Goal: Task Accomplishment & Management: Use online tool/utility

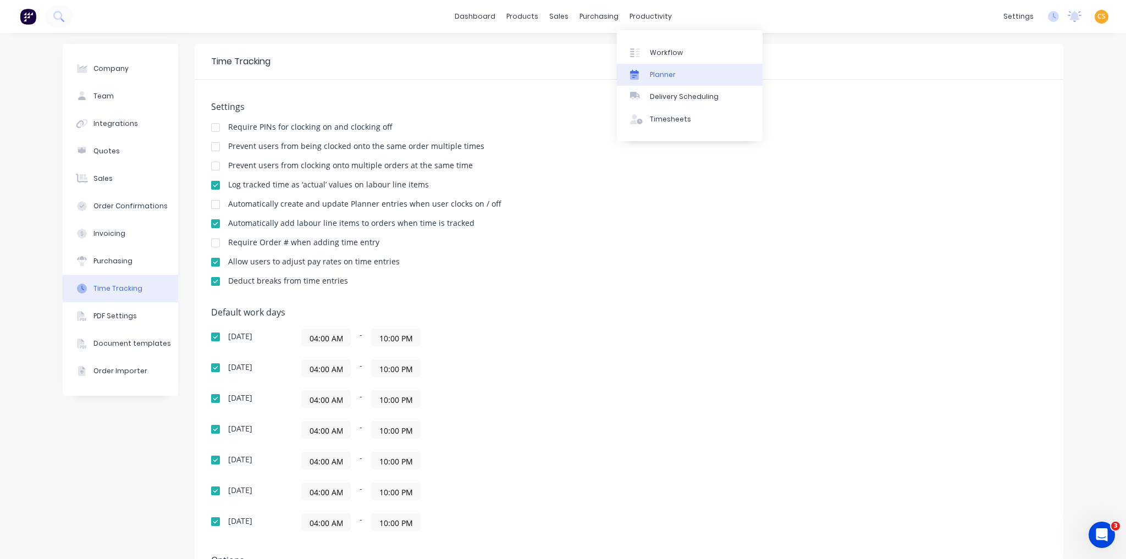
click at [562, 73] on div "Planner" at bounding box center [663, 75] width 26 height 10
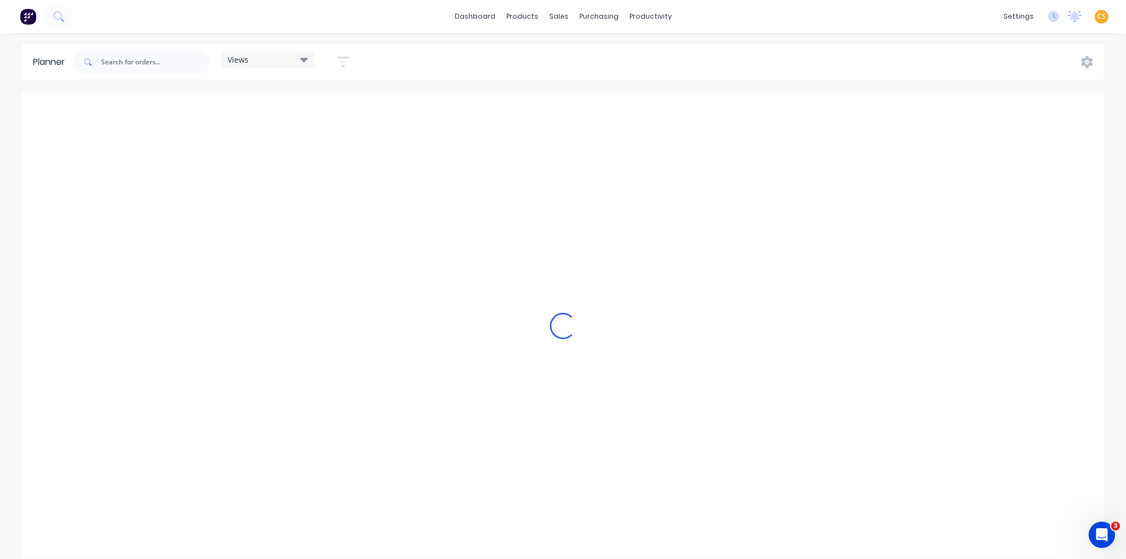
scroll to position [0, 965]
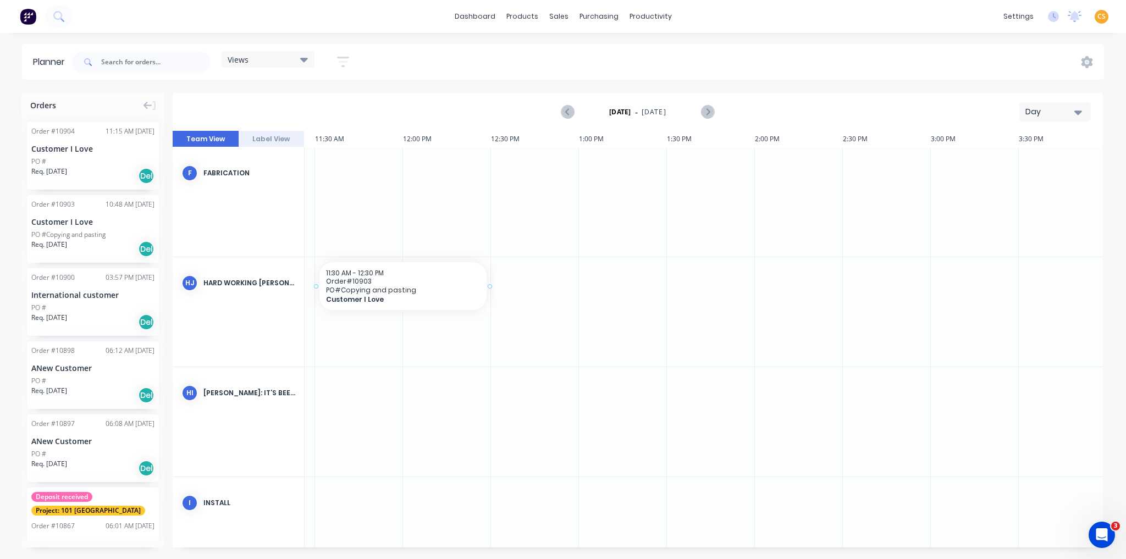
drag, startPoint x: 75, startPoint y: 224, endPoint x: 385, endPoint y: 266, distance: 312.5
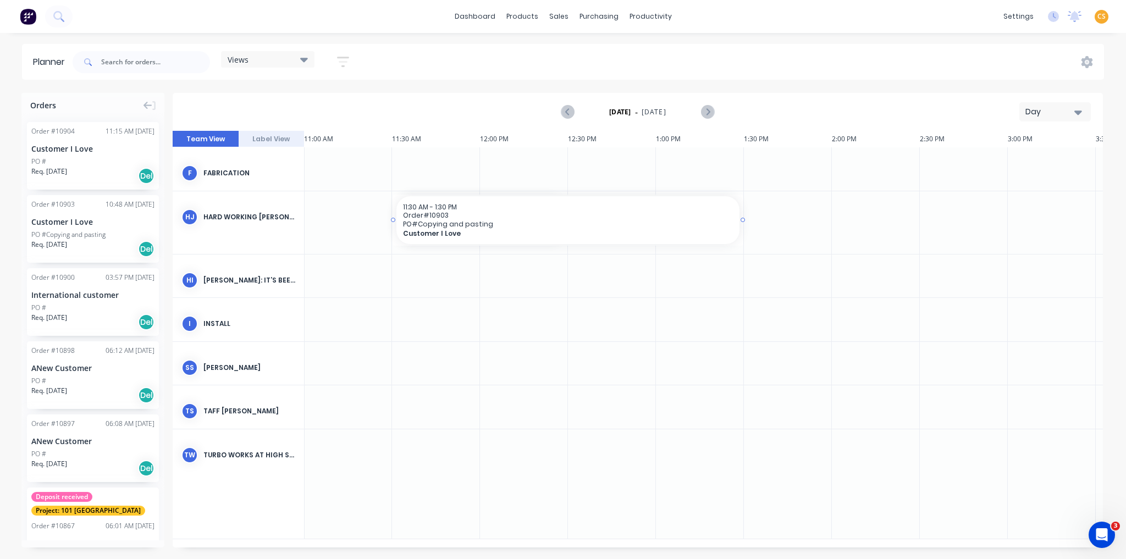
drag, startPoint x: 568, startPoint y: 218, endPoint x: 752, endPoint y: 218, distance: 184.3
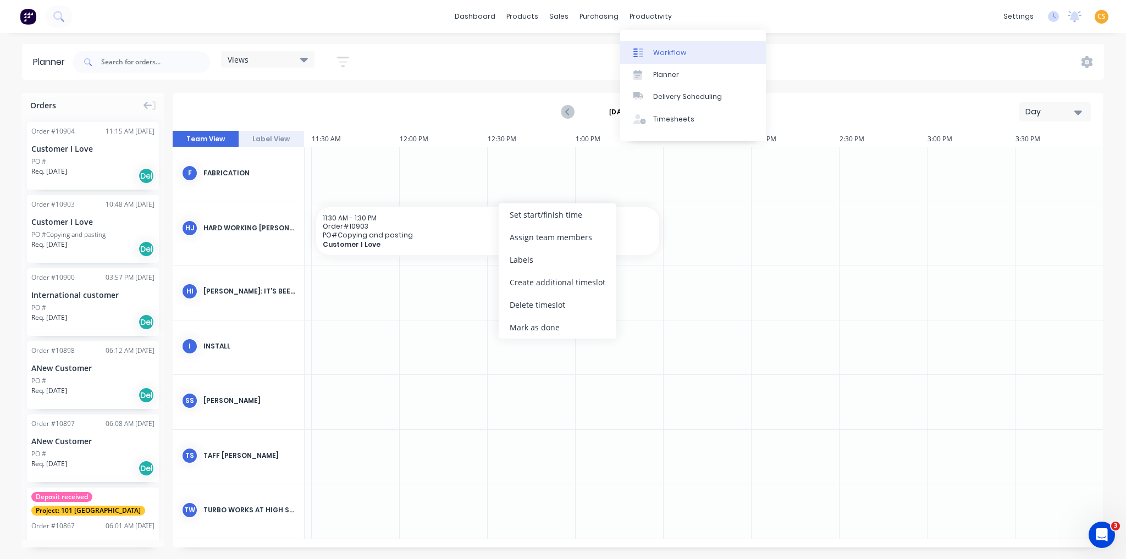
click at [562, 54] on div "Workflow" at bounding box center [669, 53] width 33 height 10
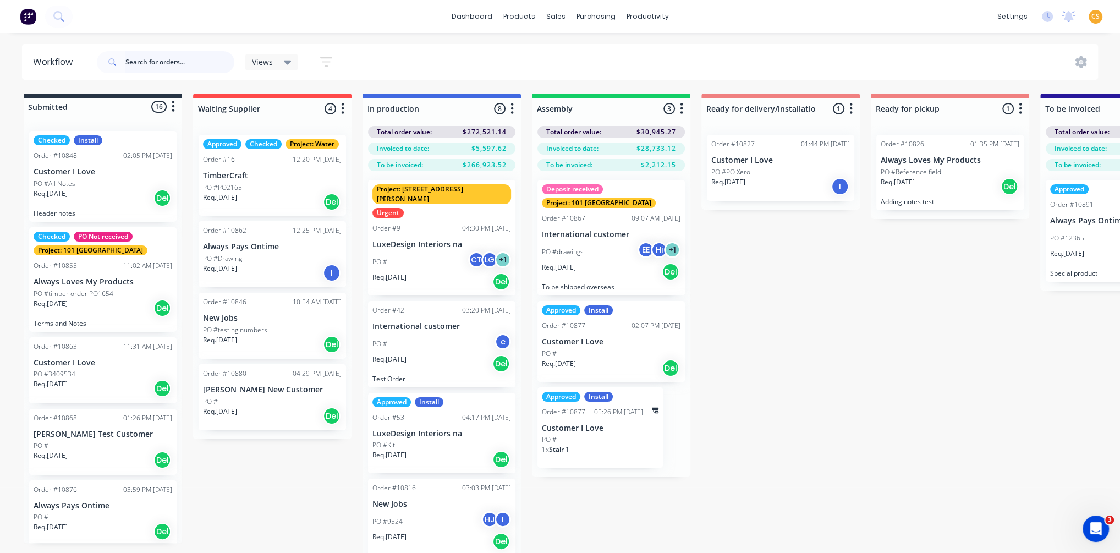
click at [144, 61] on input "text" at bounding box center [179, 62] width 109 height 22
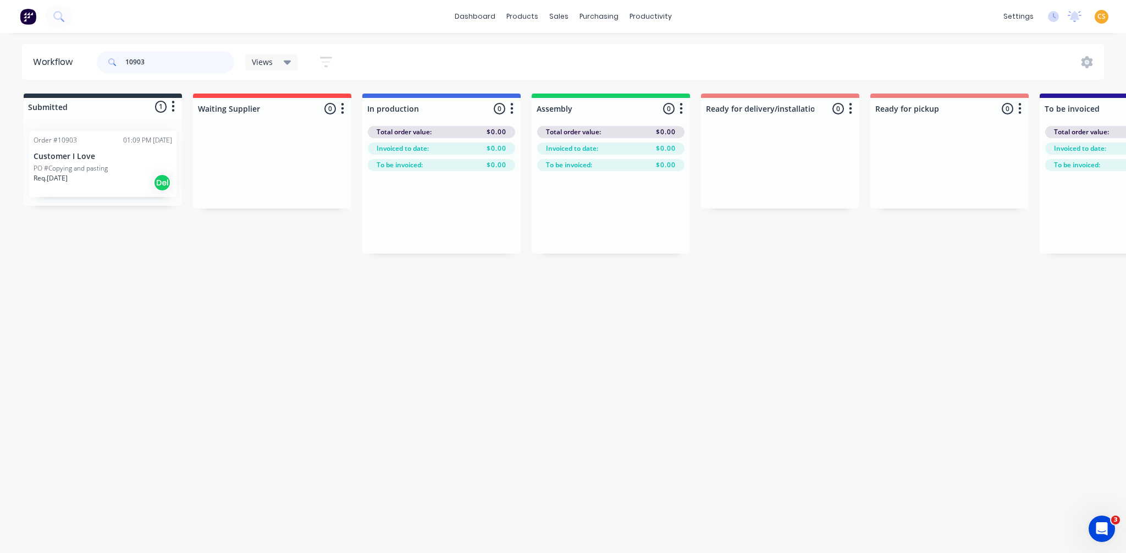
type input "10903"
click at [168, 240] on div "Mark as Delivered" at bounding box center [172, 239] width 111 height 23
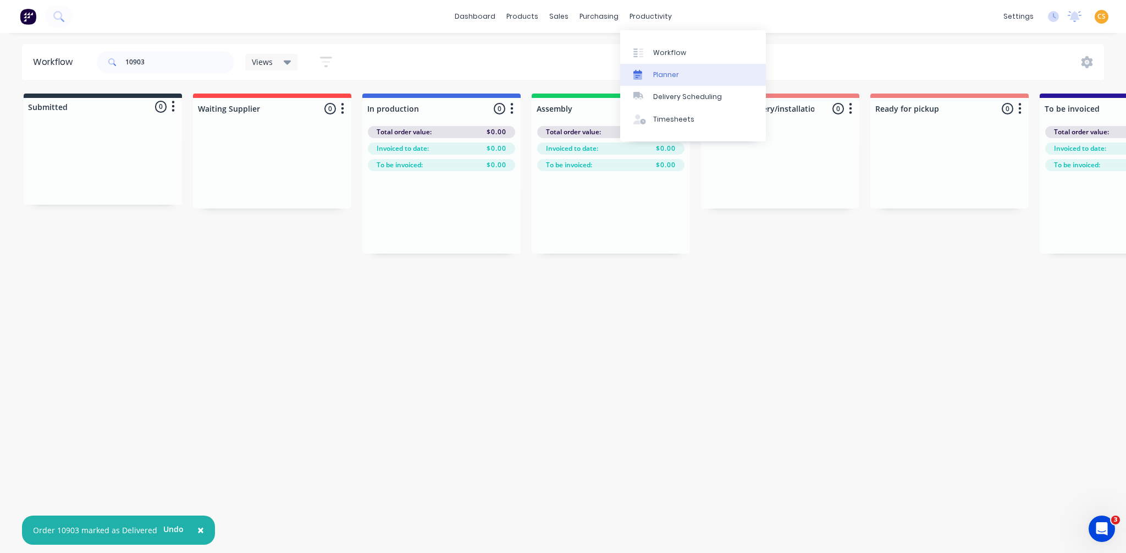
click at [562, 75] on div "Planner" at bounding box center [666, 75] width 26 height 10
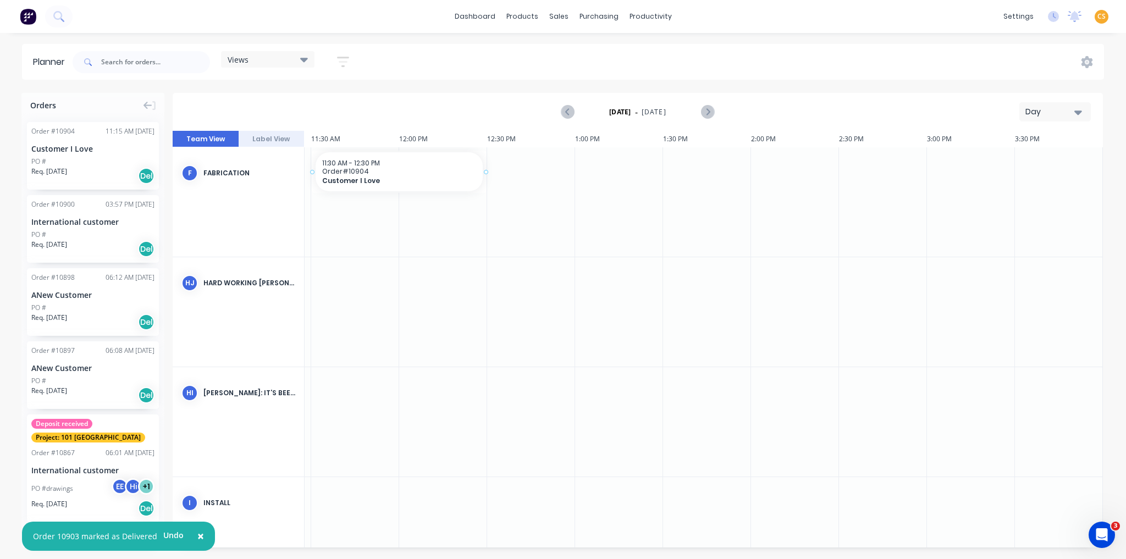
scroll to position [0, 958]
drag, startPoint x: 79, startPoint y: 170, endPoint x: 349, endPoint y: 194, distance: 270.5
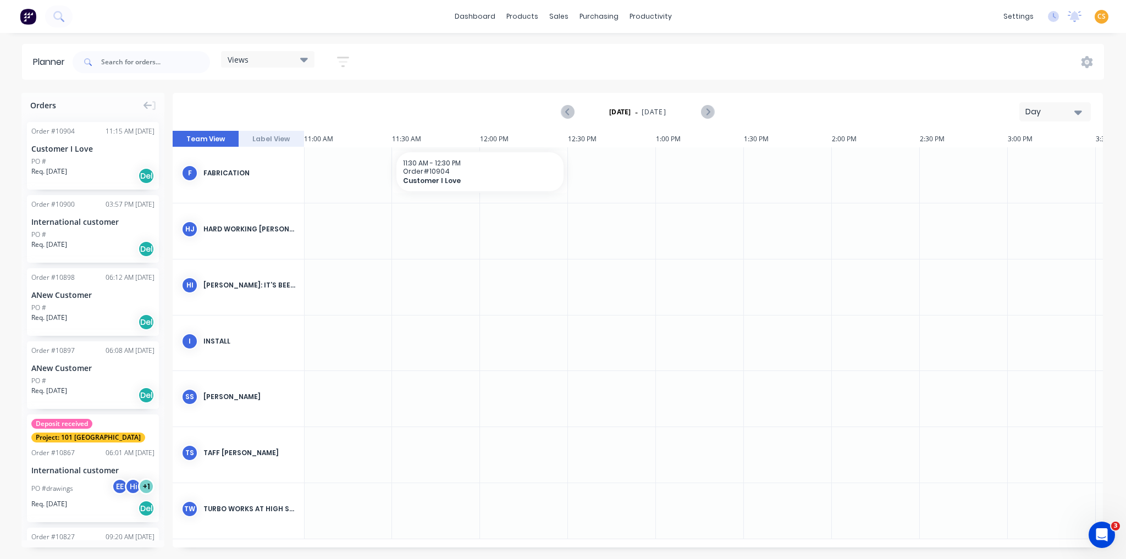
scroll to position [0, 961]
click at [418, 229] on div at bounding box center [638, 339] width 931 height 417
drag, startPoint x: 419, startPoint y: 243, endPoint x: 366, endPoint y: 238, distance: 53.5
click at [419, 243] on div at bounding box center [638, 339] width 931 height 417
click at [309, 230] on div at bounding box center [638, 339] width 931 height 417
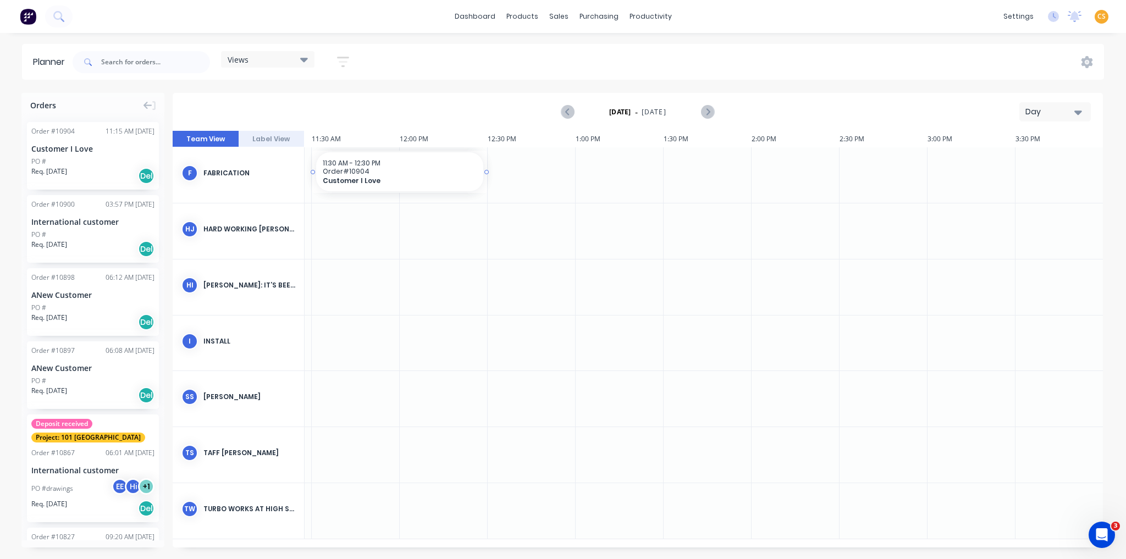
click at [473, 56] on div "Views Save new view None (Default) edit [PERSON_NAME]'s edit Contempo edit Show…" at bounding box center [587, 62] width 1034 height 33
click at [430, 229] on div at bounding box center [638, 339] width 931 height 417
drag, startPoint x: 486, startPoint y: 172, endPoint x: 632, endPoint y: 172, distance: 145.8
click at [1078, 113] on icon "button" at bounding box center [1079, 113] width 8 height 4
click at [1026, 166] on div "Week" at bounding box center [1035, 163] width 109 height 22
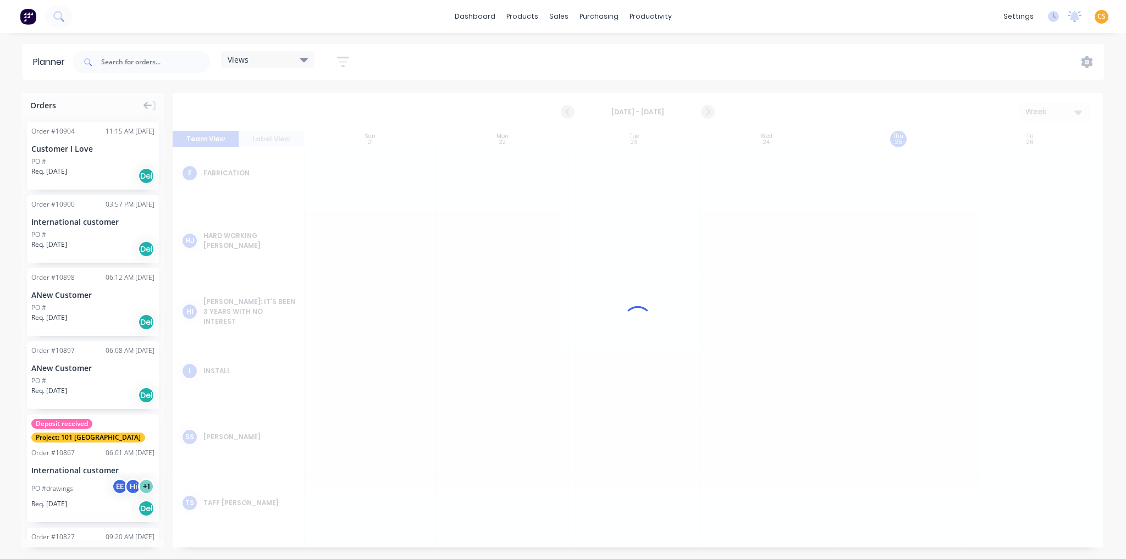
scroll to position [0, 1]
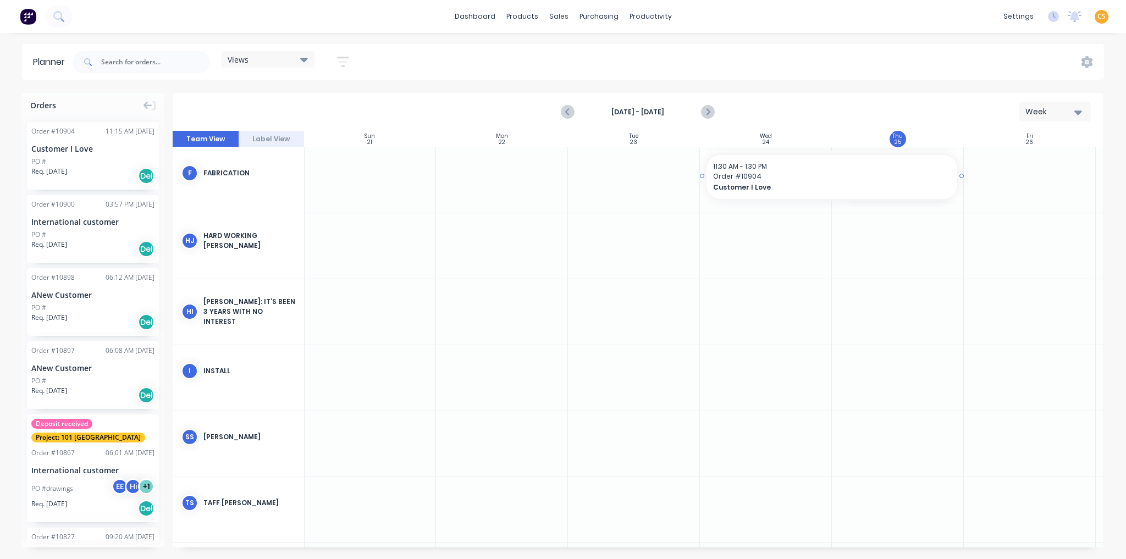
drag, startPoint x: 834, startPoint y: 174, endPoint x: 748, endPoint y: 174, distance: 86.4
click at [663, 55] on div "Workflow" at bounding box center [669, 53] width 33 height 10
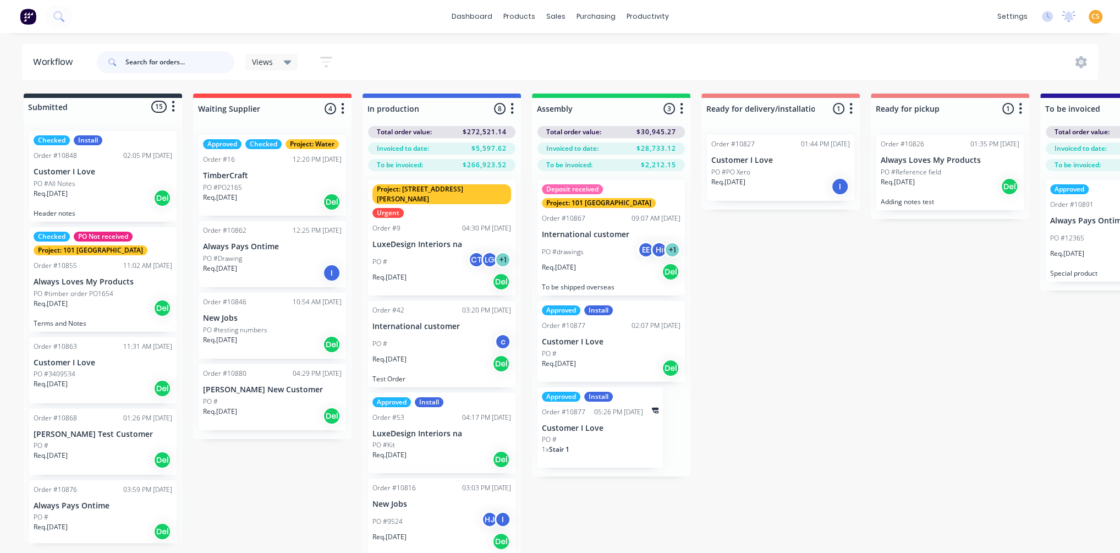
click at [153, 64] on input "text" at bounding box center [179, 62] width 109 height 22
type input "10904"
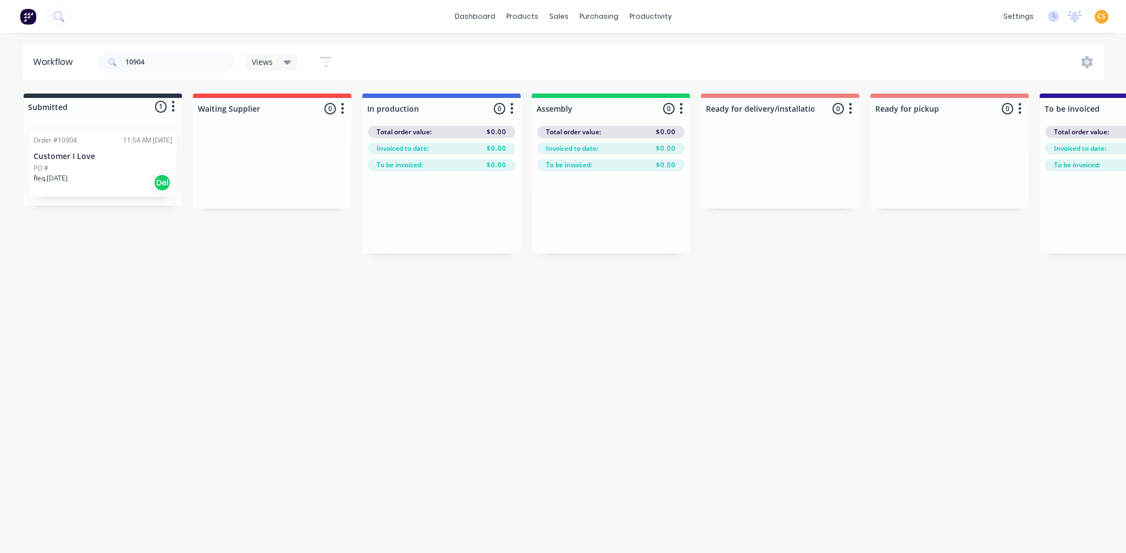
drag, startPoint x: 112, startPoint y: 197, endPoint x: 102, endPoint y: 172, distance: 26.7
click at [129, 273] on div "Mark as Picked Up" at bounding box center [157, 277] width 111 height 23
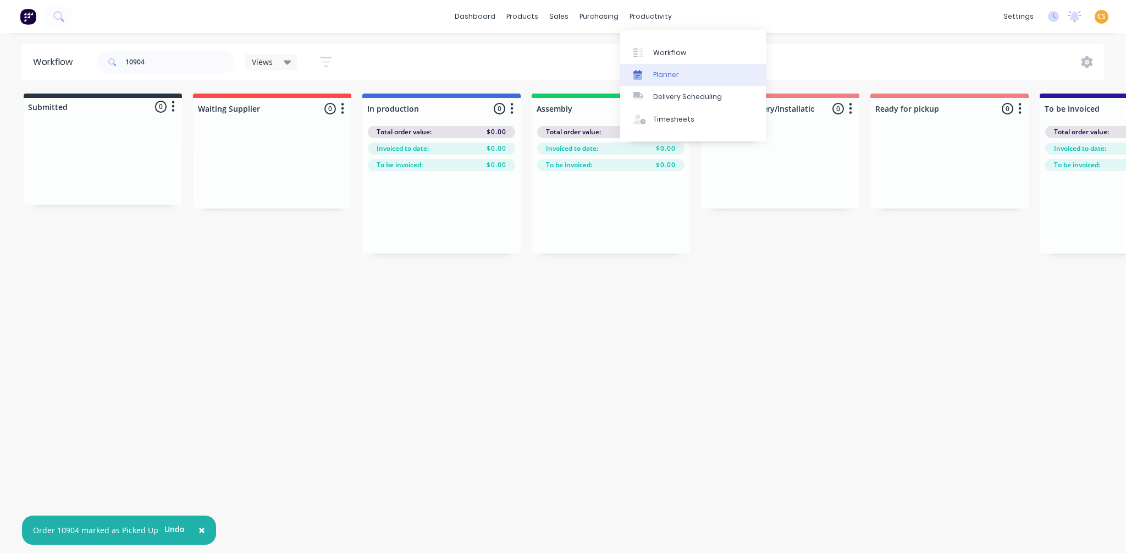
click at [670, 75] on div "Planner" at bounding box center [666, 75] width 26 height 10
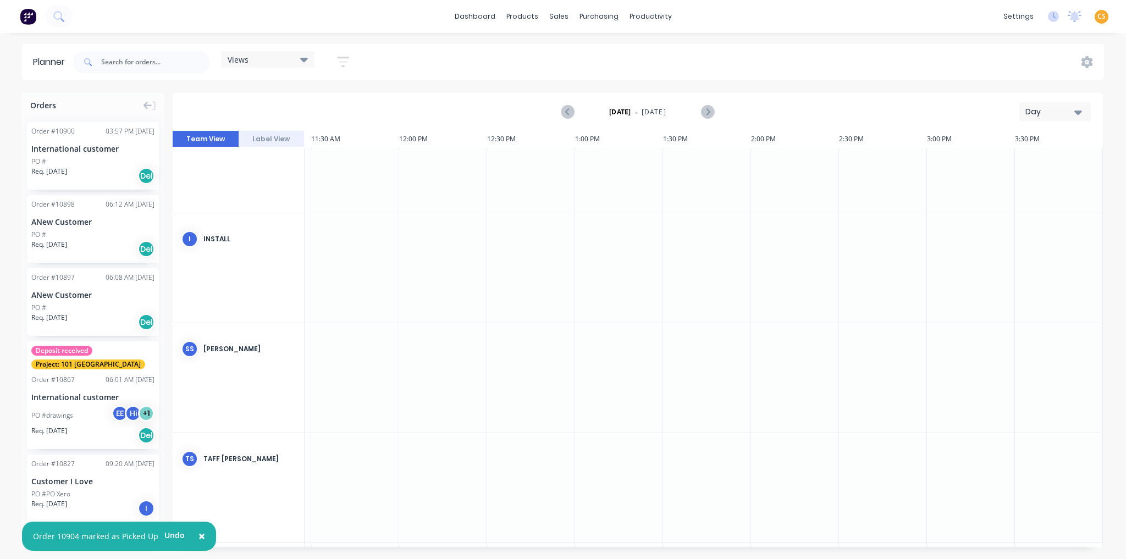
scroll to position [0, 965]
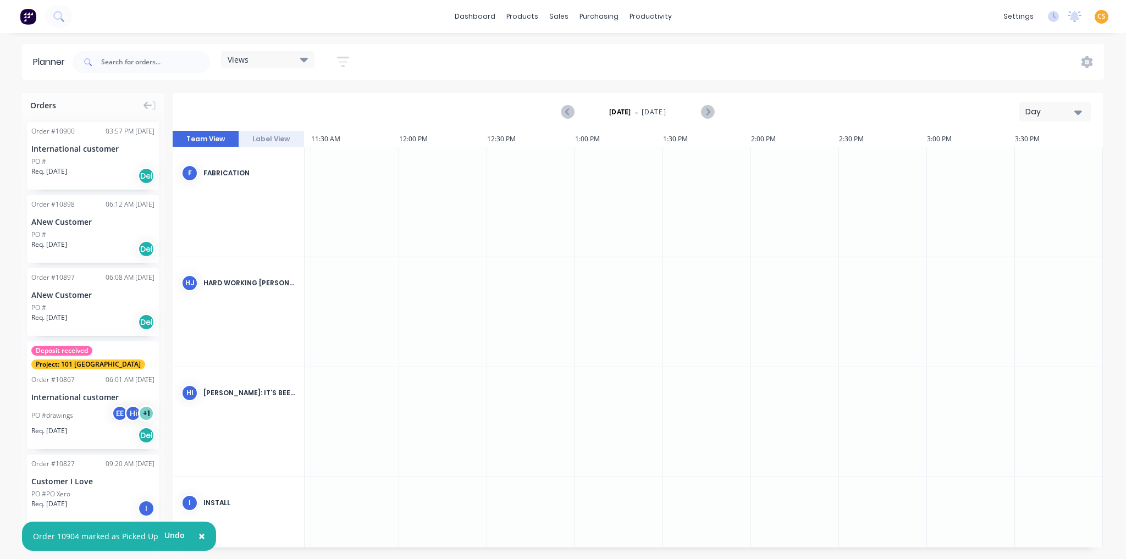
click at [1079, 109] on icon "button" at bounding box center [1079, 112] width 8 height 12
click at [1010, 167] on div "Week" at bounding box center [1035, 163] width 109 height 22
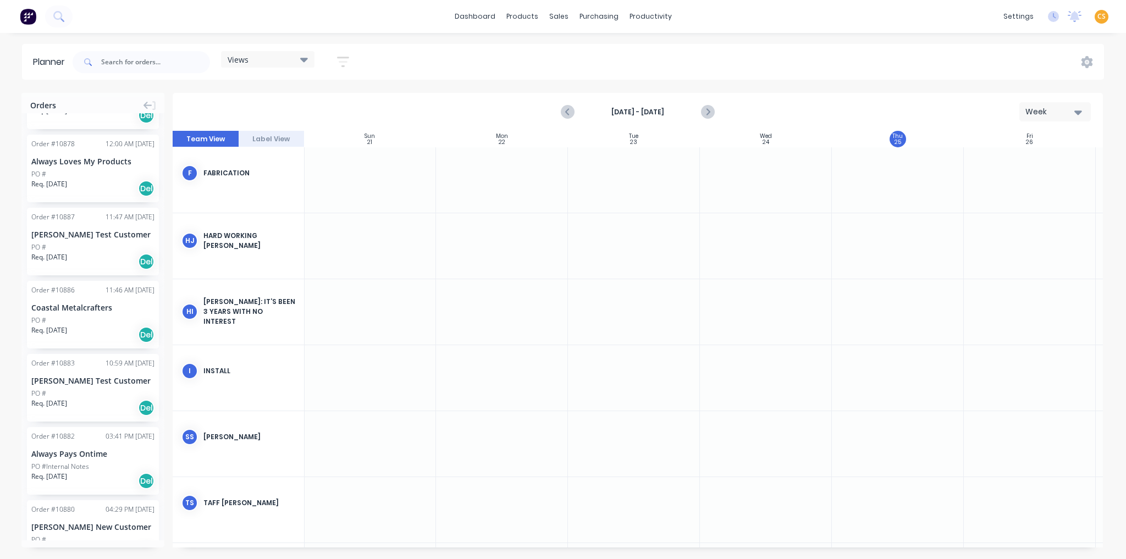
scroll to position [1226, 0]
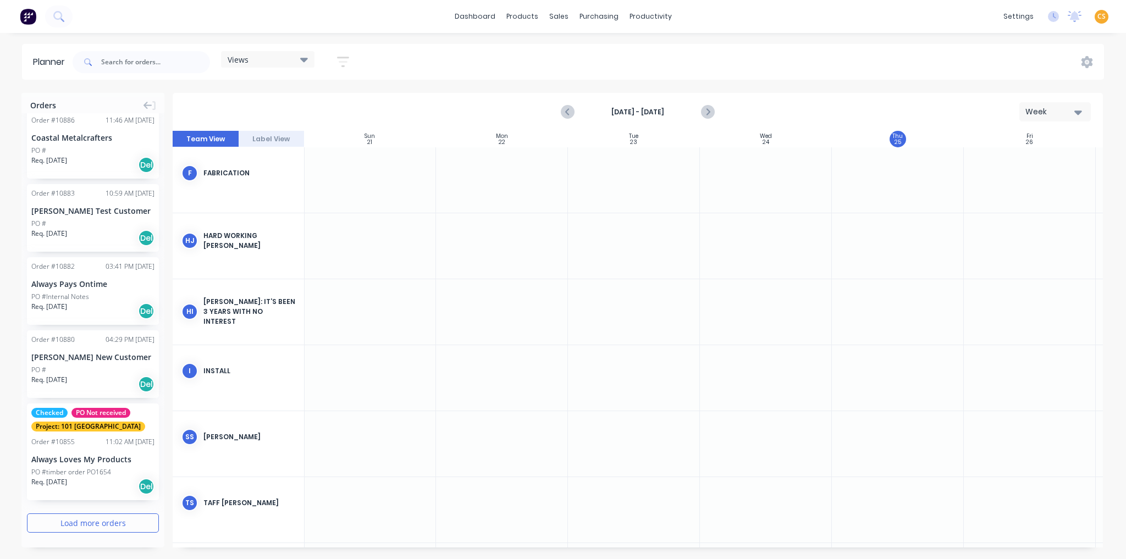
click at [72, 520] on button "Load more orders" at bounding box center [93, 523] width 132 height 19
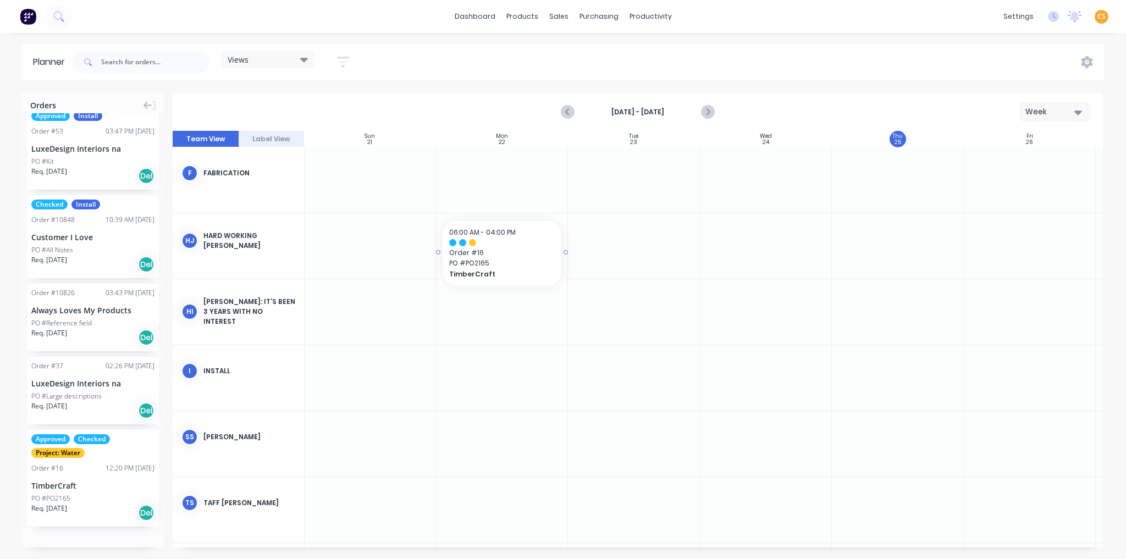
drag, startPoint x: 78, startPoint y: 478, endPoint x: 482, endPoint y: 238, distance: 469.8
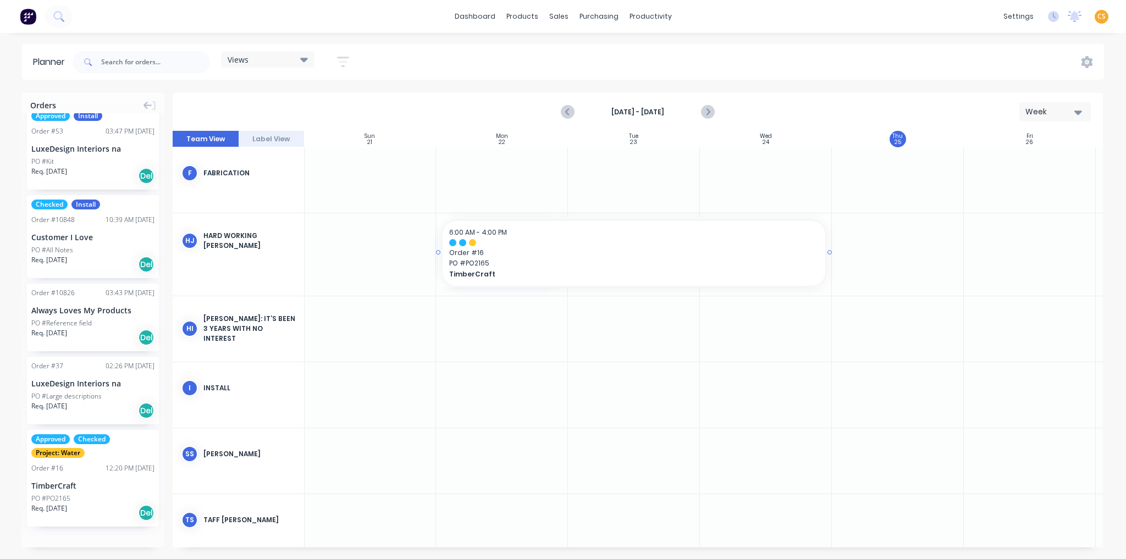
drag, startPoint x: 565, startPoint y: 251, endPoint x: 777, endPoint y: 251, distance: 211.2
click at [660, 356] on div "Mark as done" at bounding box center [676, 354] width 118 height 23
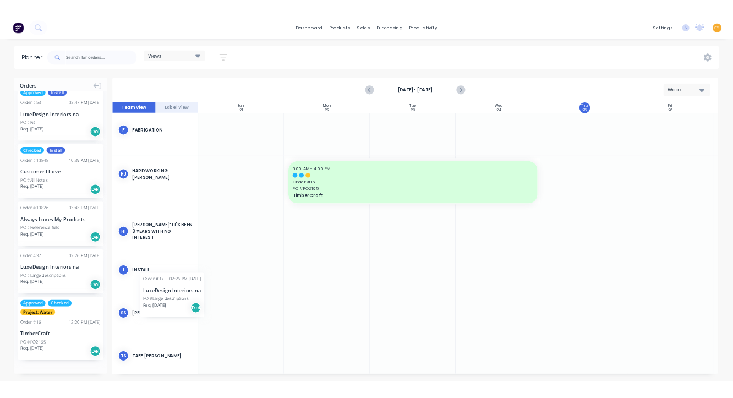
scroll to position [0, 0]
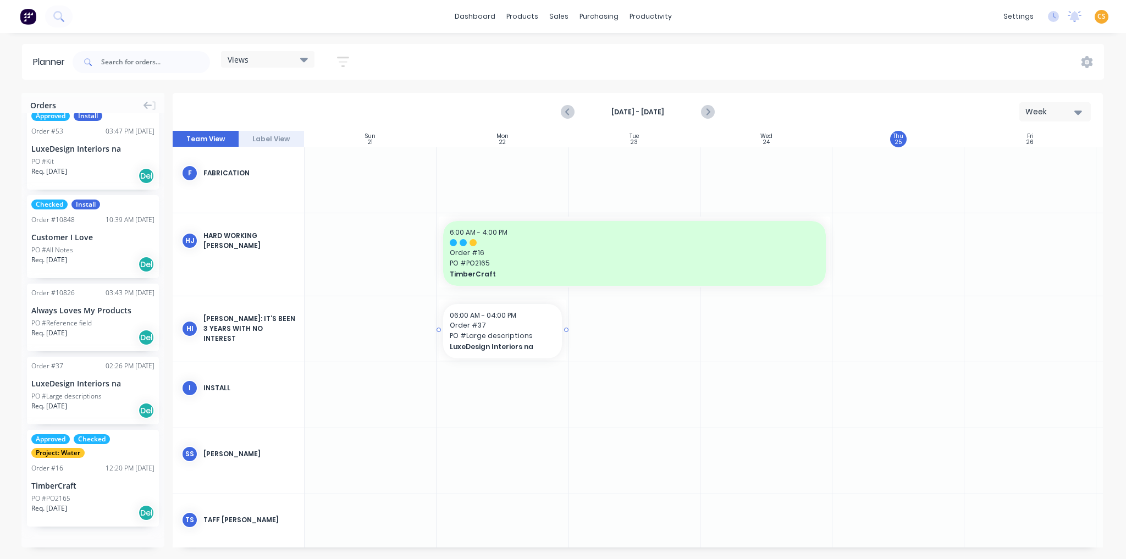
drag, startPoint x: 91, startPoint y: 384, endPoint x: 449, endPoint y: 328, distance: 362.3
drag, startPoint x: 567, startPoint y: 331, endPoint x: 608, endPoint y: 327, distance: 41.4
